Goal: Use online tool/utility: Use online tool/utility

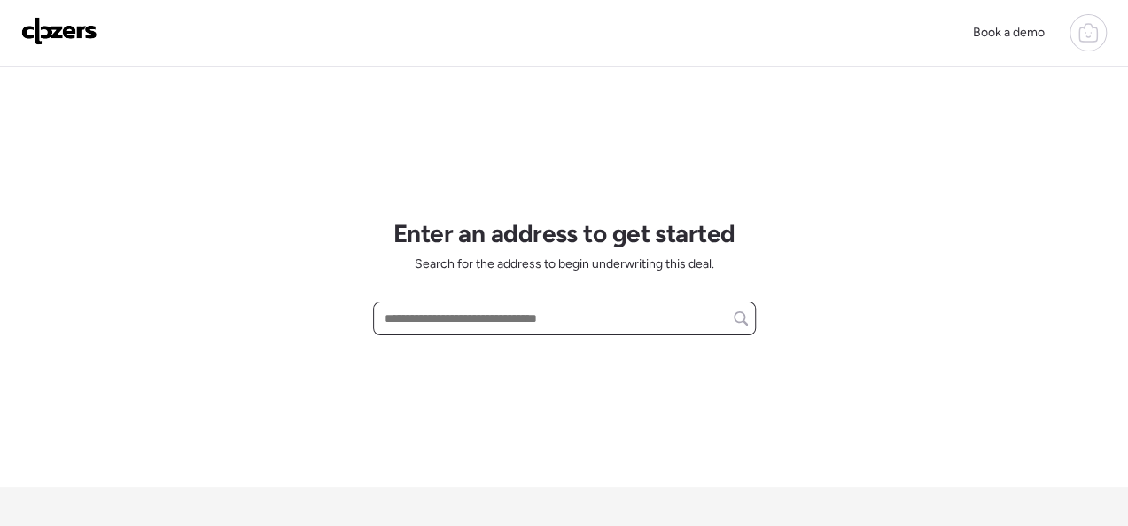
click at [436, 312] on input "text" at bounding box center [564, 318] width 367 height 25
paste input "**********"
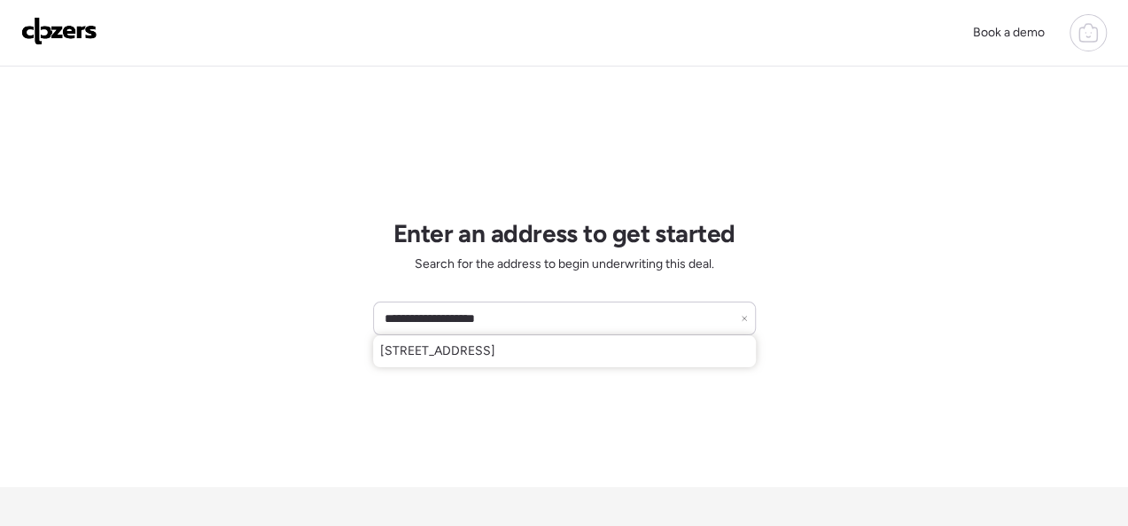
click at [495, 350] on span "[STREET_ADDRESS]" at bounding box center [437, 351] width 115 height 18
type input "**********"
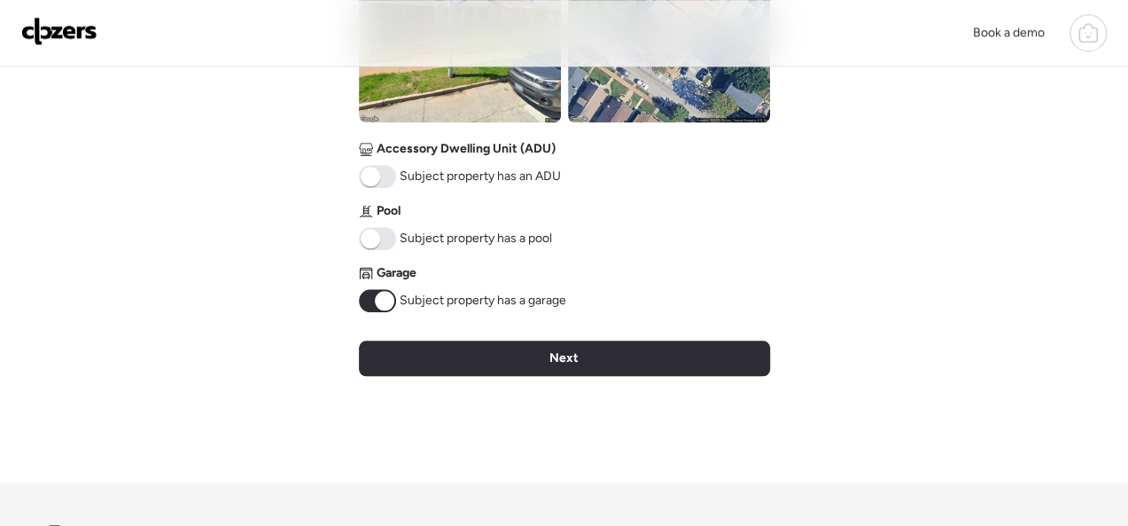
scroll to position [972, 0]
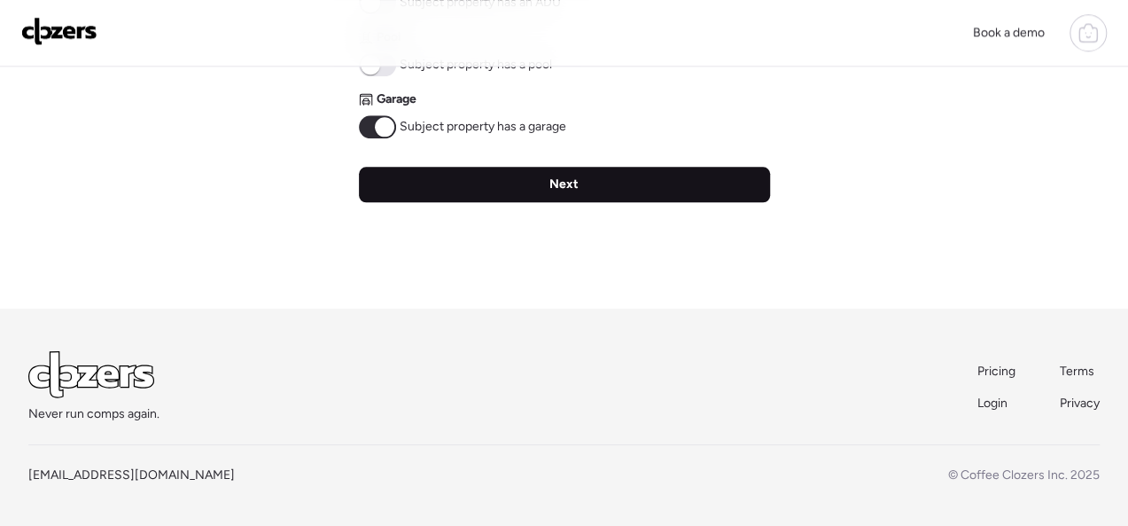
click at [534, 188] on div "Next" at bounding box center [564, 184] width 411 height 35
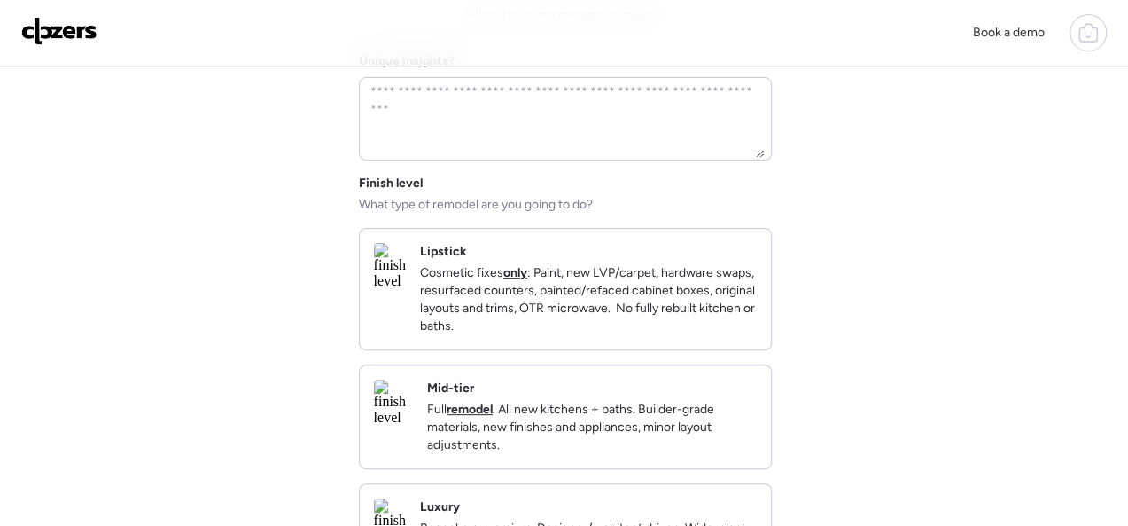
scroll to position [266, 0]
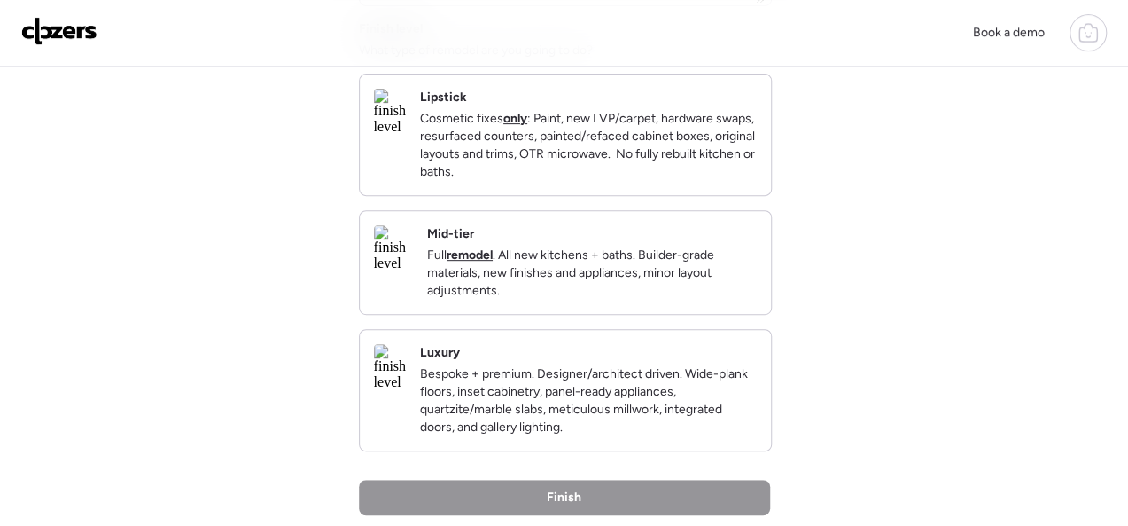
click at [609, 248] on div "Mid-tier Full remodel . All new kitchens + baths. Builder-grade materials, new …" at bounding box center [592, 262] width 330 height 74
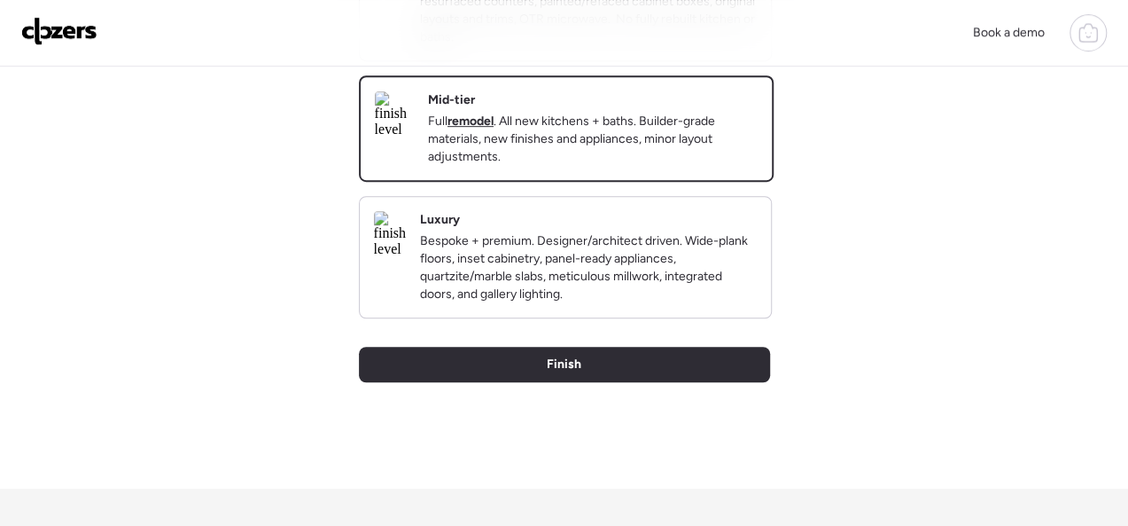
scroll to position [532, 0]
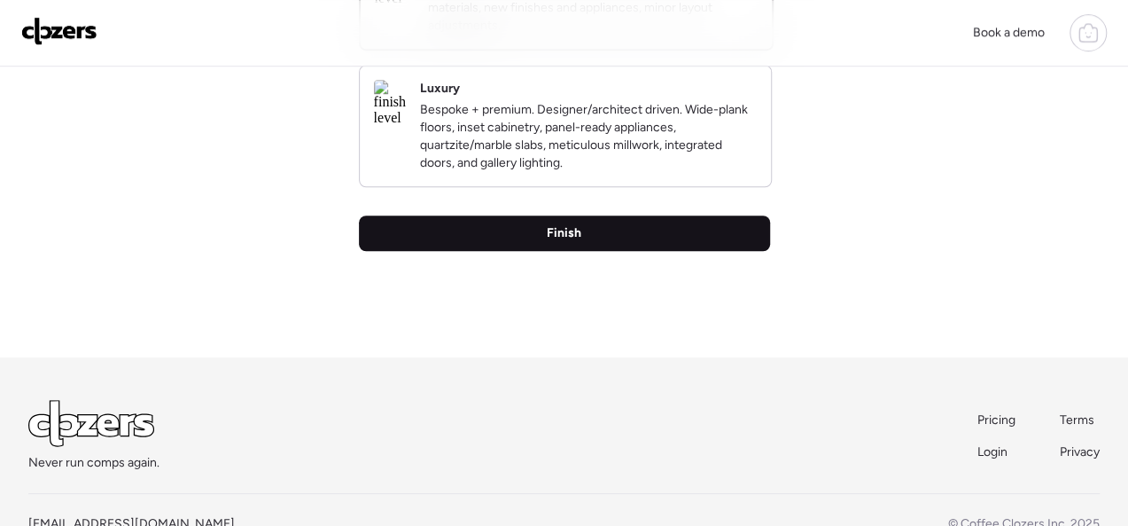
click at [617, 251] on div "Finish" at bounding box center [564, 232] width 411 height 35
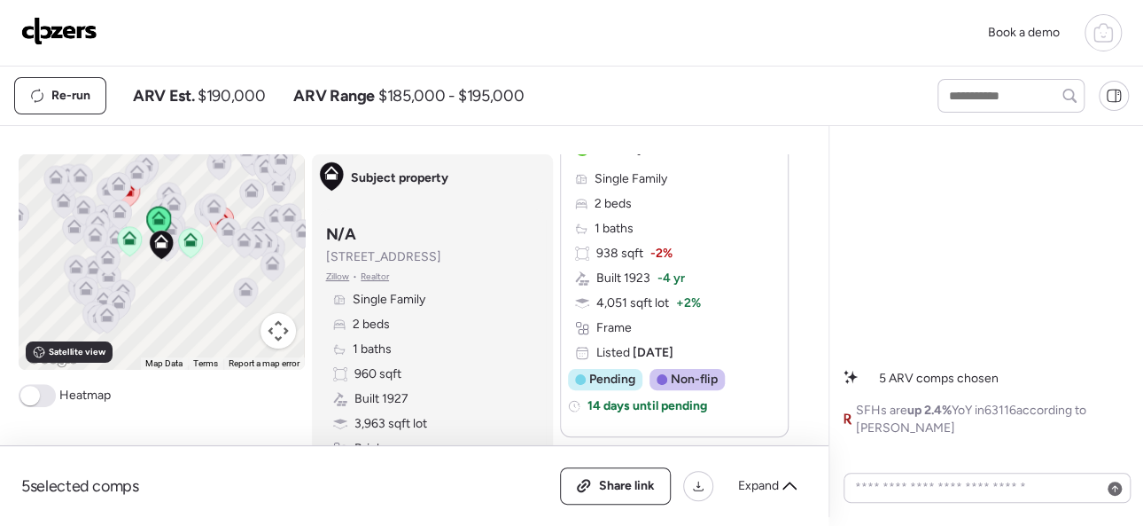
scroll to position [354, 0]
